Goal: Navigation & Orientation: Find specific page/section

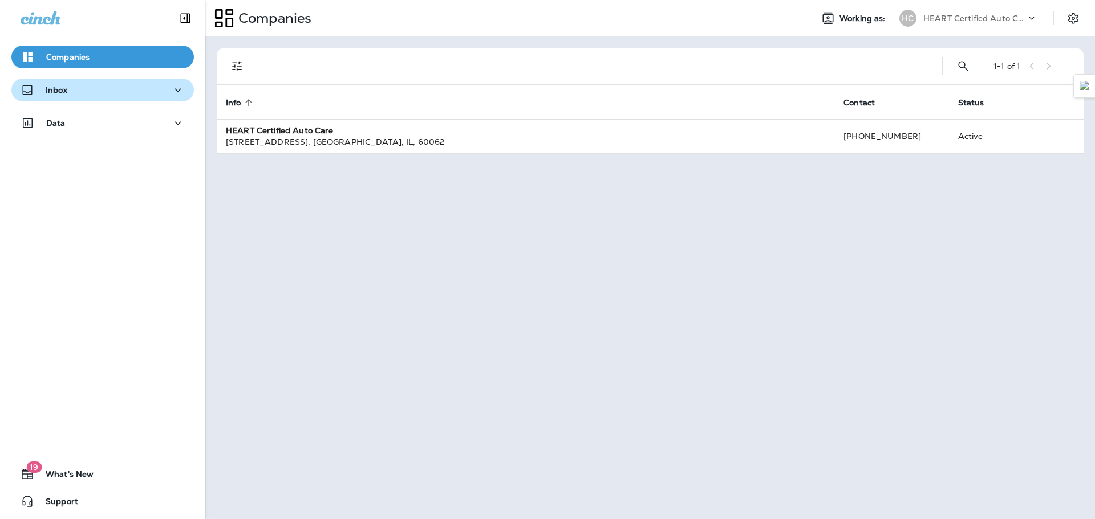
click at [87, 95] on div "Inbox" at bounding box center [103, 90] width 164 height 14
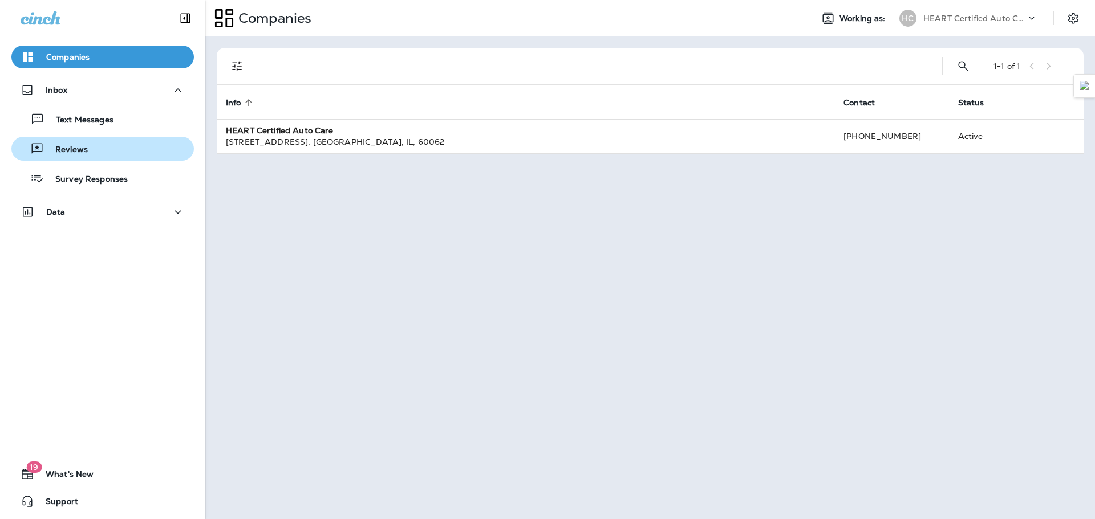
click at [107, 150] on div "Reviews" at bounding box center [102, 148] width 173 height 17
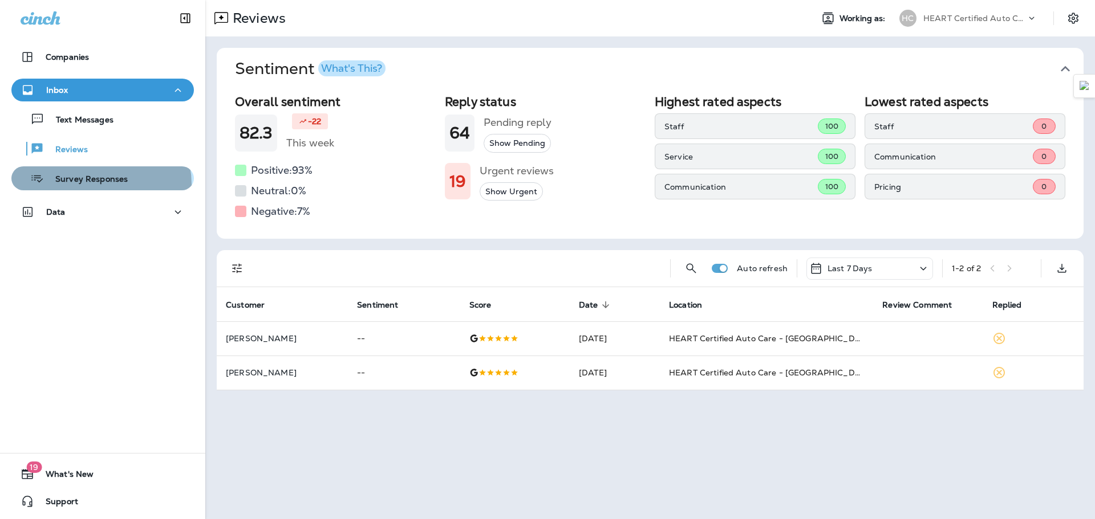
click at [100, 184] on p "Survey Responses" at bounding box center [86, 179] width 84 height 11
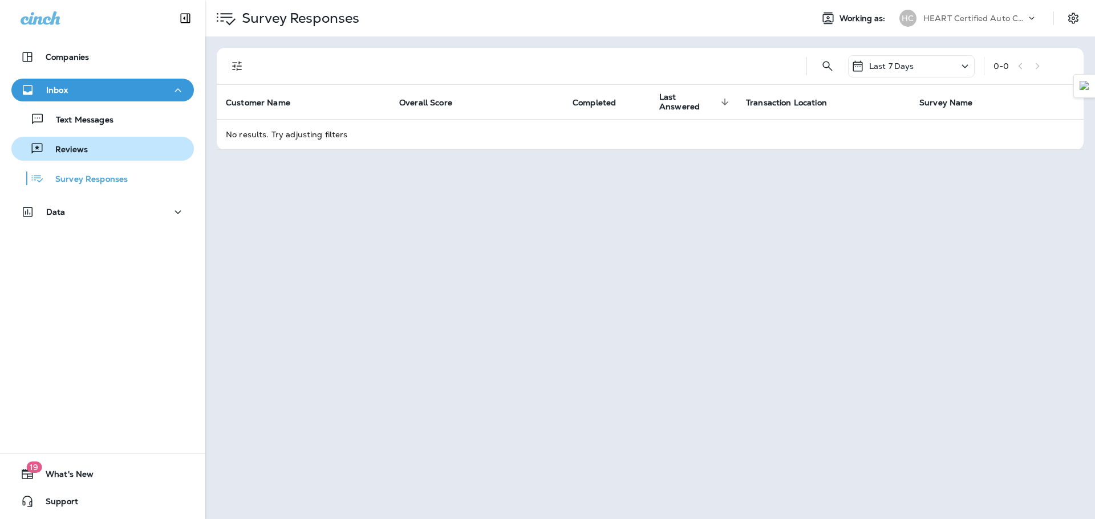
click at [98, 155] on div "Reviews" at bounding box center [102, 148] width 173 height 17
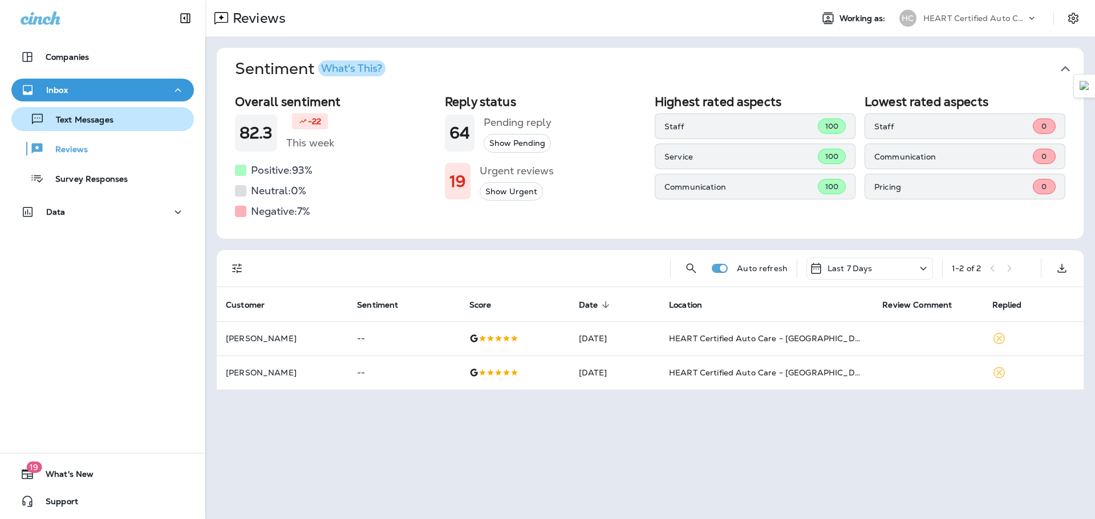
click at [88, 113] on div "Text Messages" at bounding box center [65, 119] width 98 height 17
